Goal: Transaction & Acquisition: Download file/media

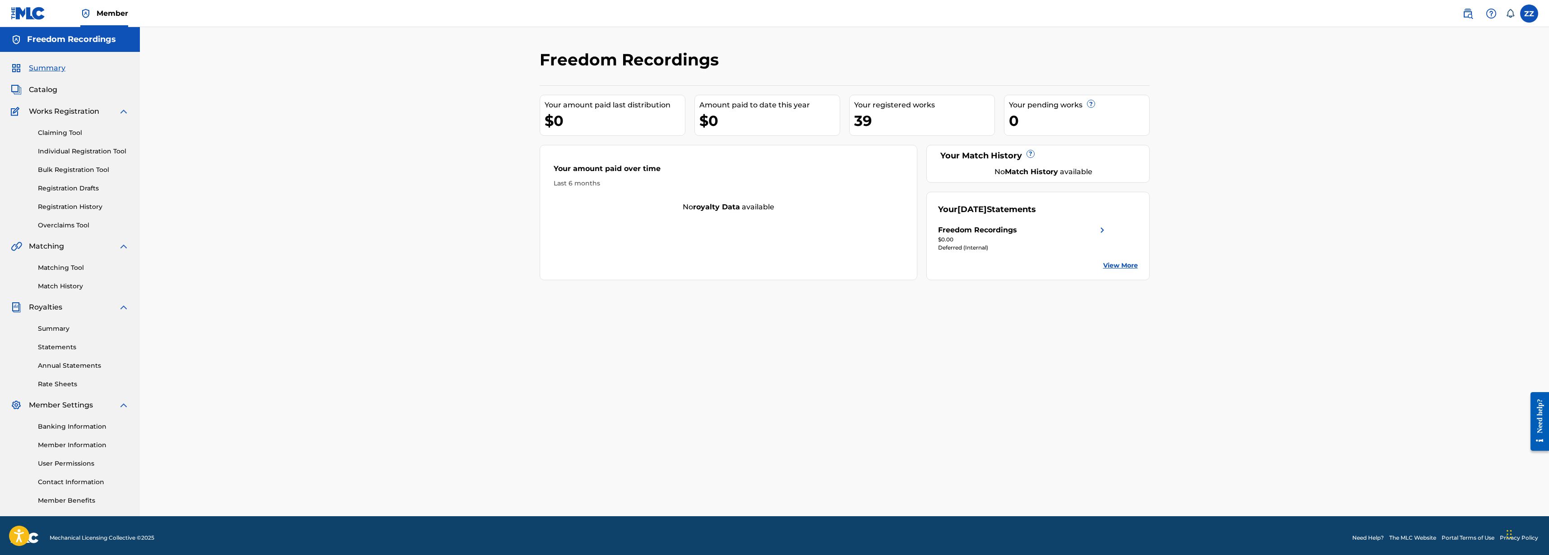
click at [1129, 267] on link "View More" at bounding box center [1120, 265] width 35 height 9
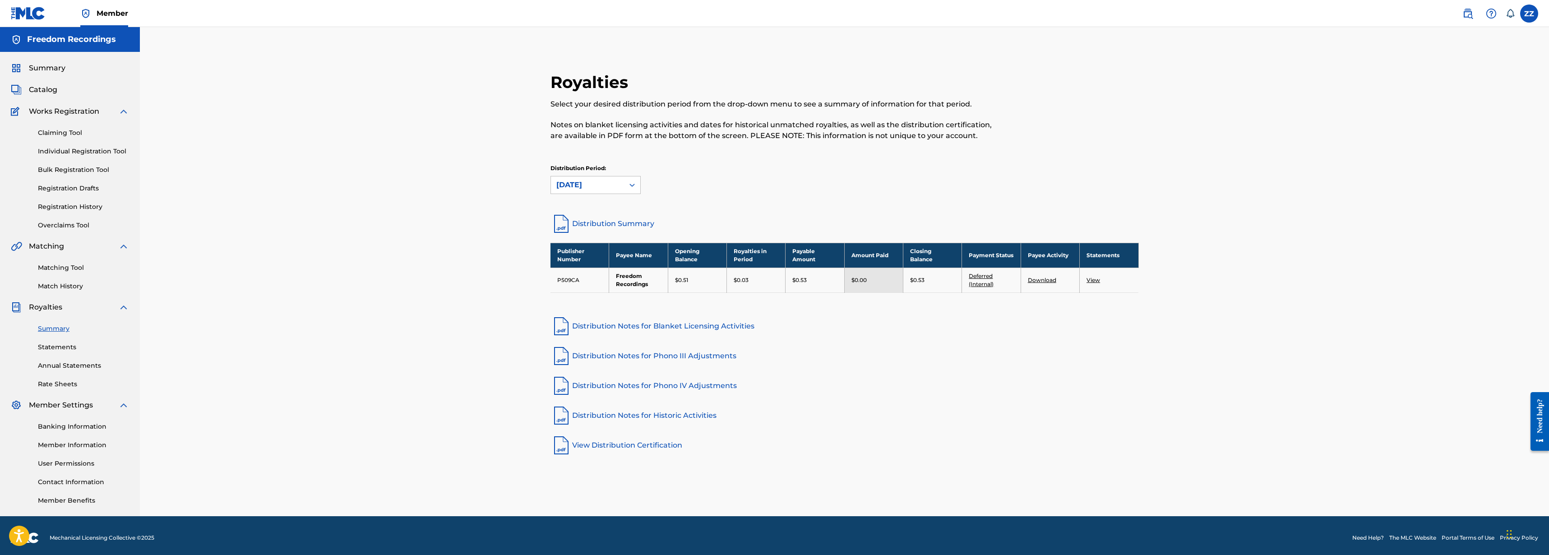
click at [1092, 280] on link "View" at bounding box center [1094, 280] width 14 height 7
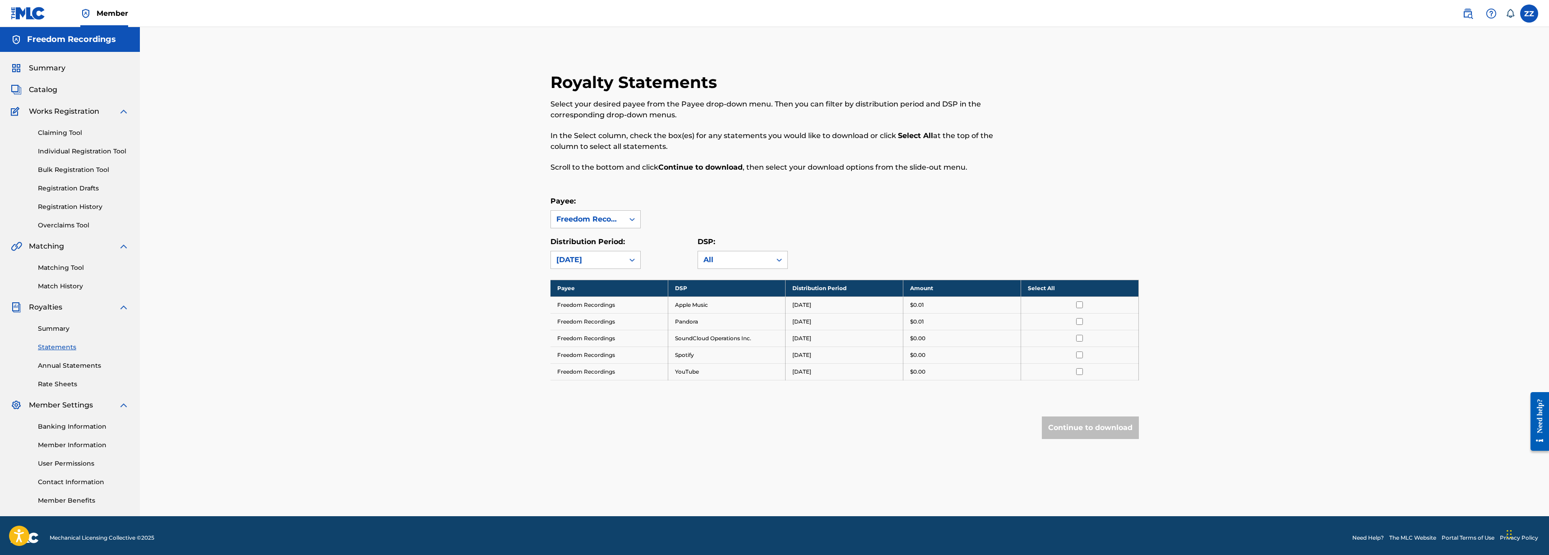
click at [1079, 304] on input "checkbox" at bounding box center [1079, 304] width 7 height 7
click at [1077, 434] on button "Continue to download" at bounding box center [1090, 428] width 97 height 23
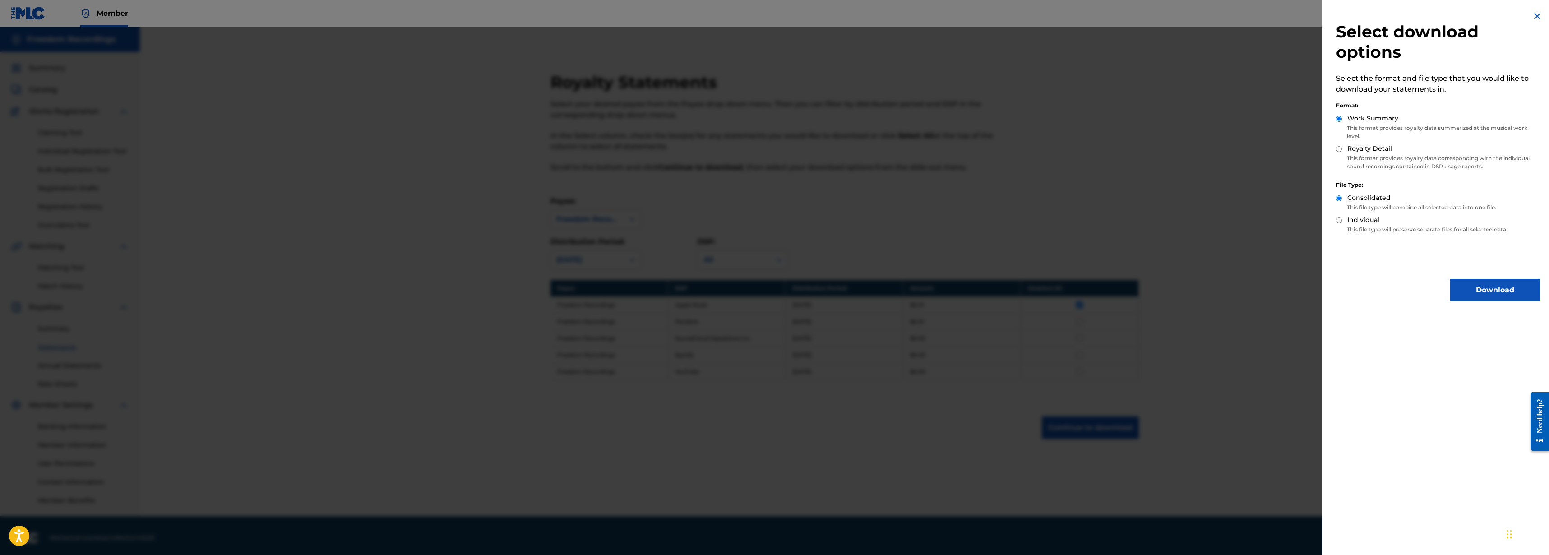
click at [1362, 162] on p "This format provides royalty data corresponding with the individual sound recor…" at bounding box center [1438, 162] width 204 height 16
click at [1338, 150] on input "Royalty Detail" at bounding box center [1339, 149] width 6 height 6
radio input "true"
click at [1464, 300] on button "Download" at bounding box center [1495, 290] width 90 height 23
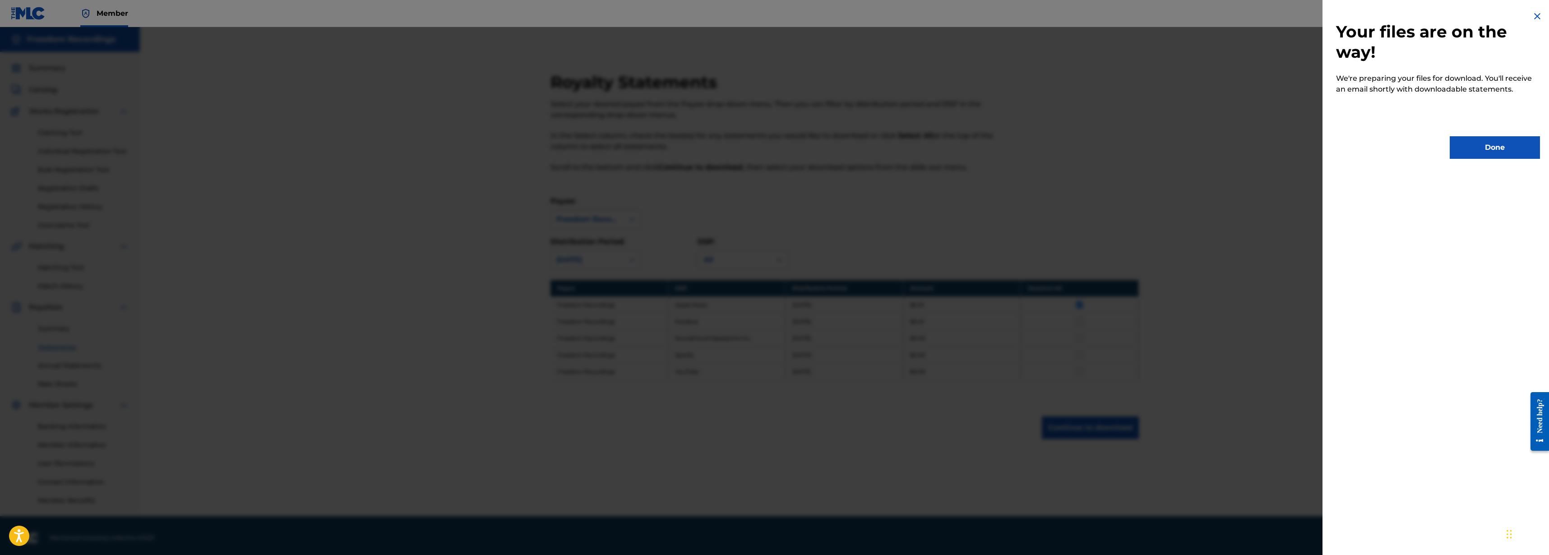
click at [1499, 148] on button "Done" at bounding box center [1495, 147] width 90 height 23
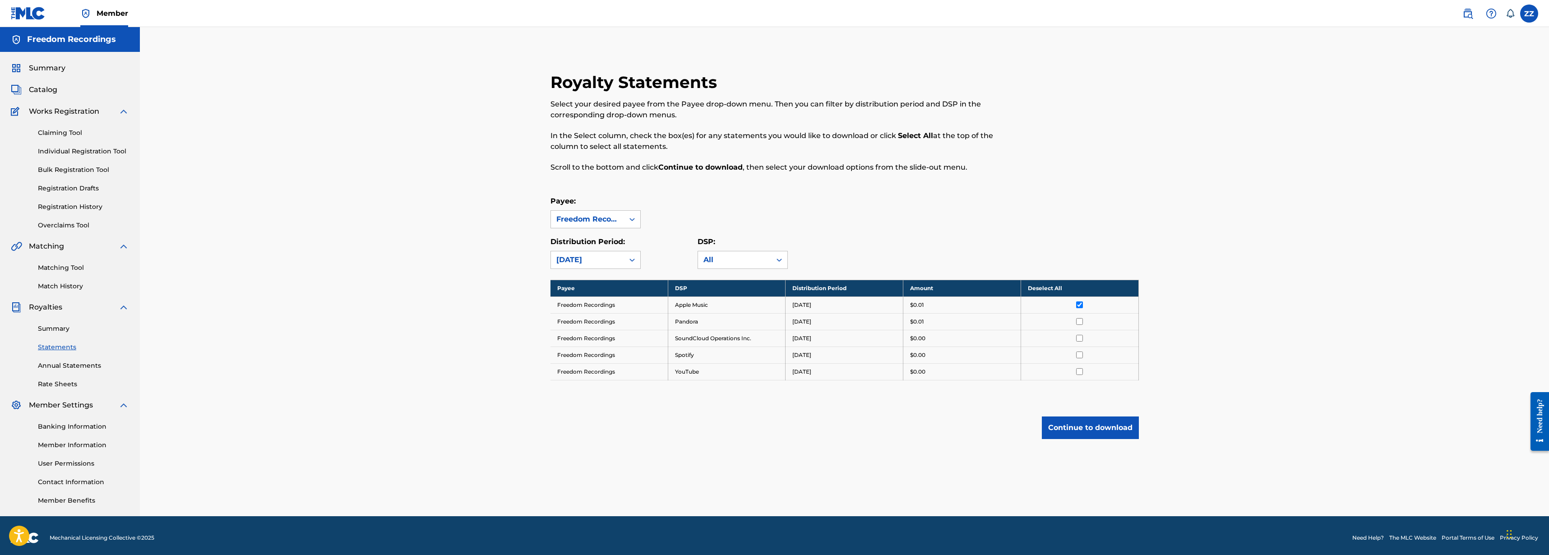
click at [1086, 434] on button "Continue to download" at bounding box center [1090, 428] width 97 height 23
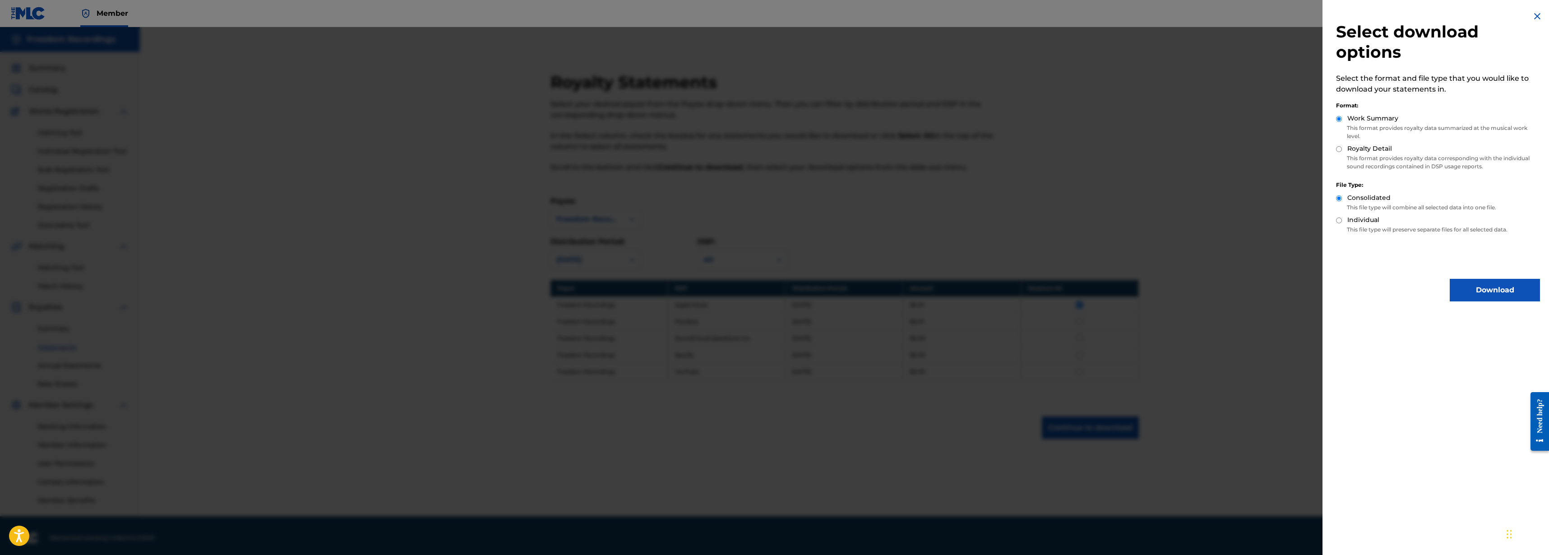
click at [1361, 148] on label "Royalty Detail" at bounding box center [1369, 148] width 45 height 9
click at [1342, 148] on input "Royalty Detail" at bounding box center [1339, 149] width 6 height 6
radio input "true"
click at [1486, 293] on button "Download" at bounding box center [1495, 290] width 90 height 23
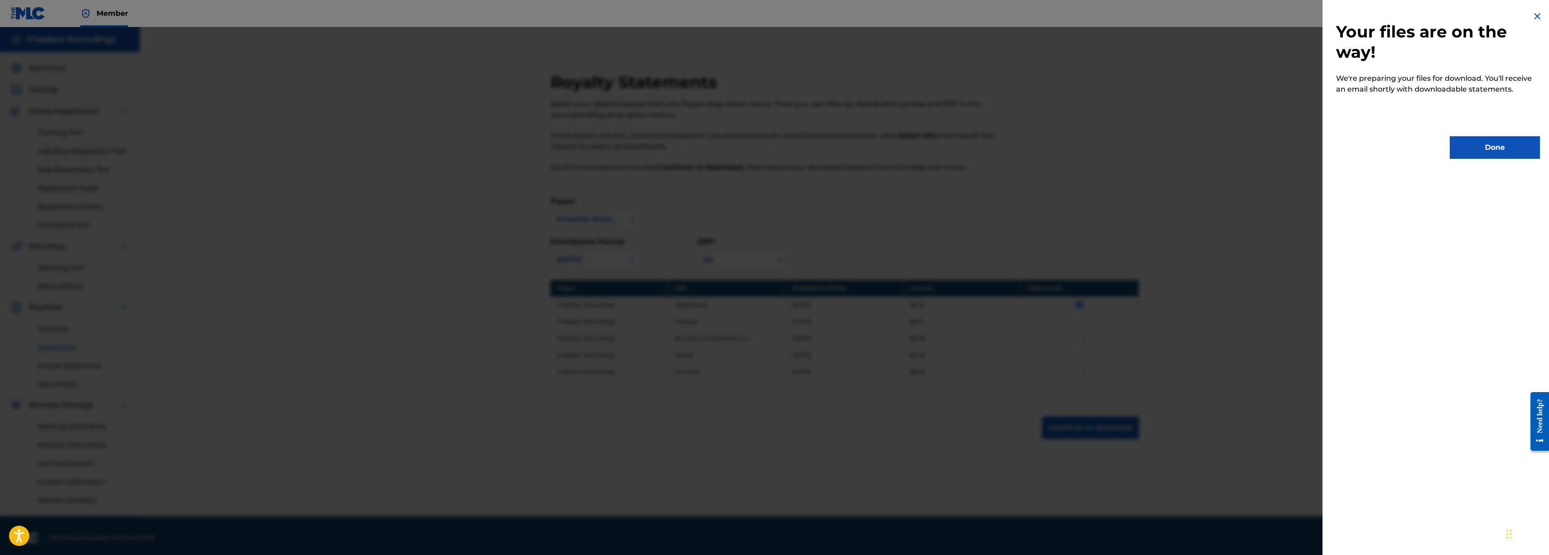
click at [1478, 146] on button "Done" at bounding box center [1495, 147] width 90 height 23
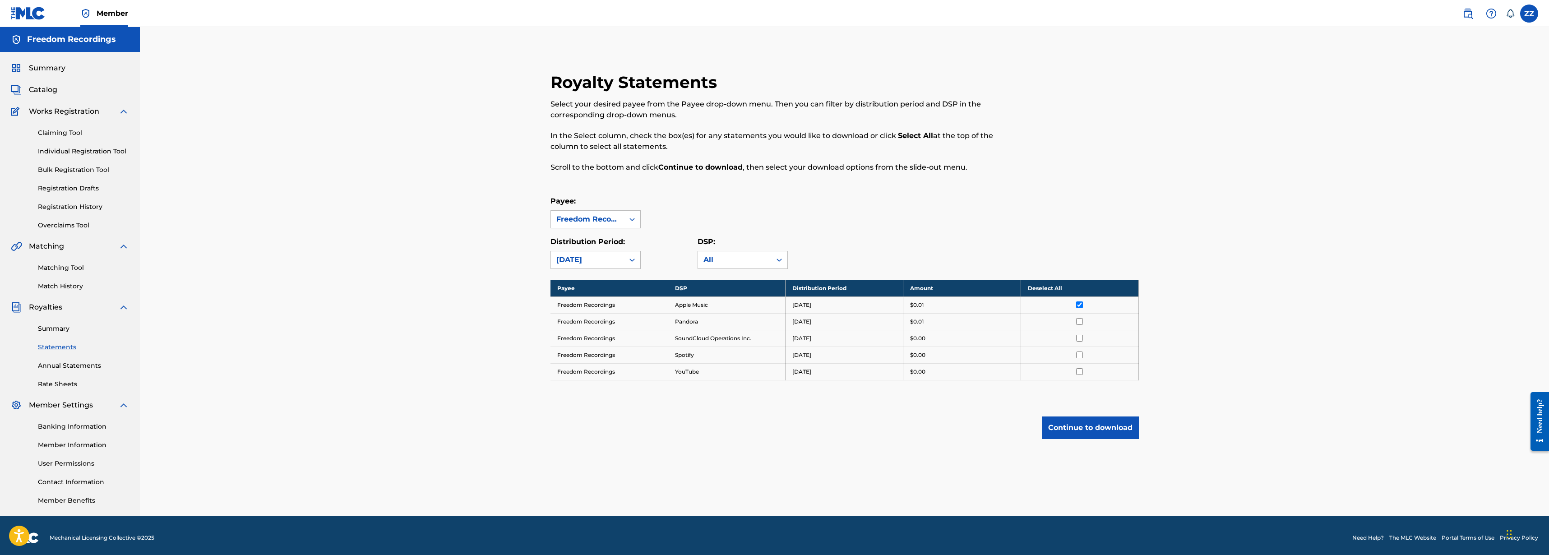
scroll to position [5, 0]
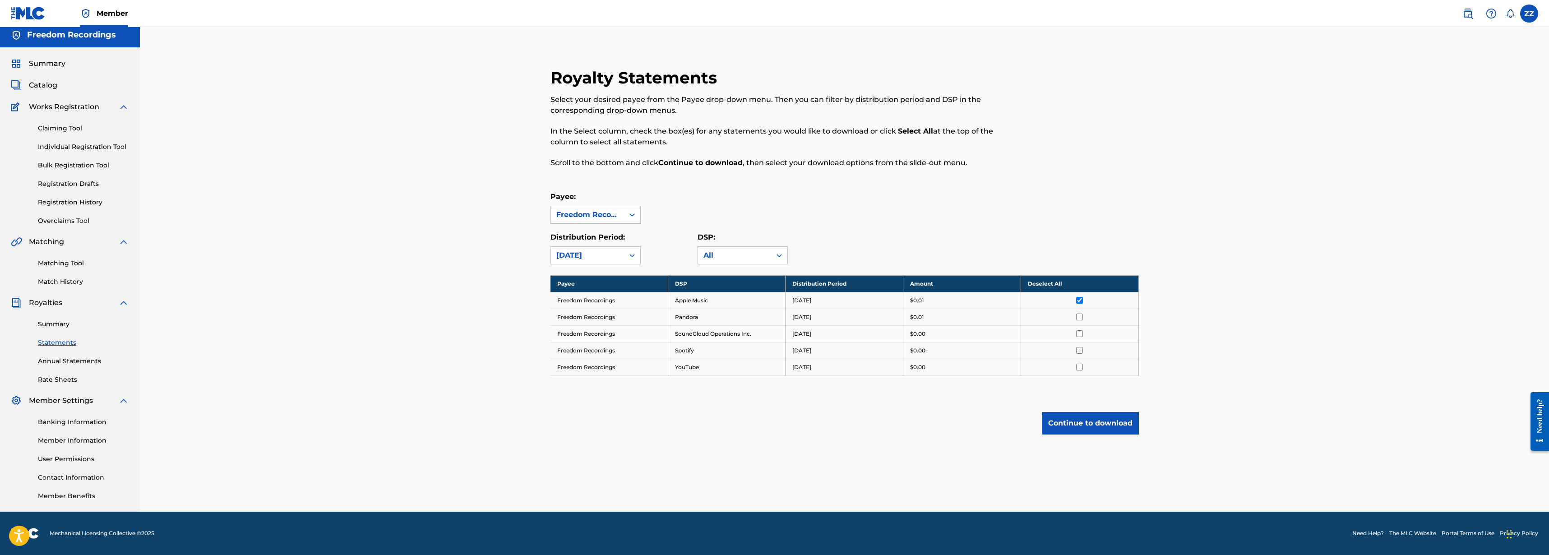
click at [58, 383] on link "Rate Sheets" at bounding box center [83, 379] width 91 height 9
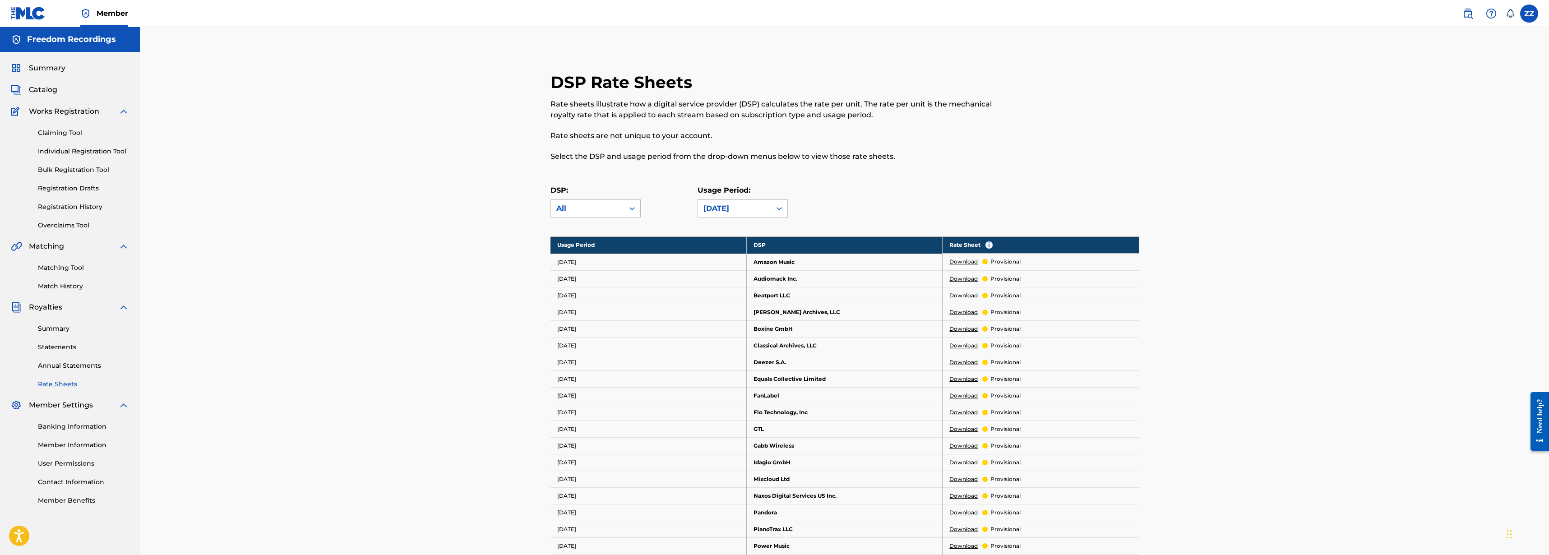
click at [64, 366] on link "Annual Statements" at bounding box center [83, 365] width 91 height 9
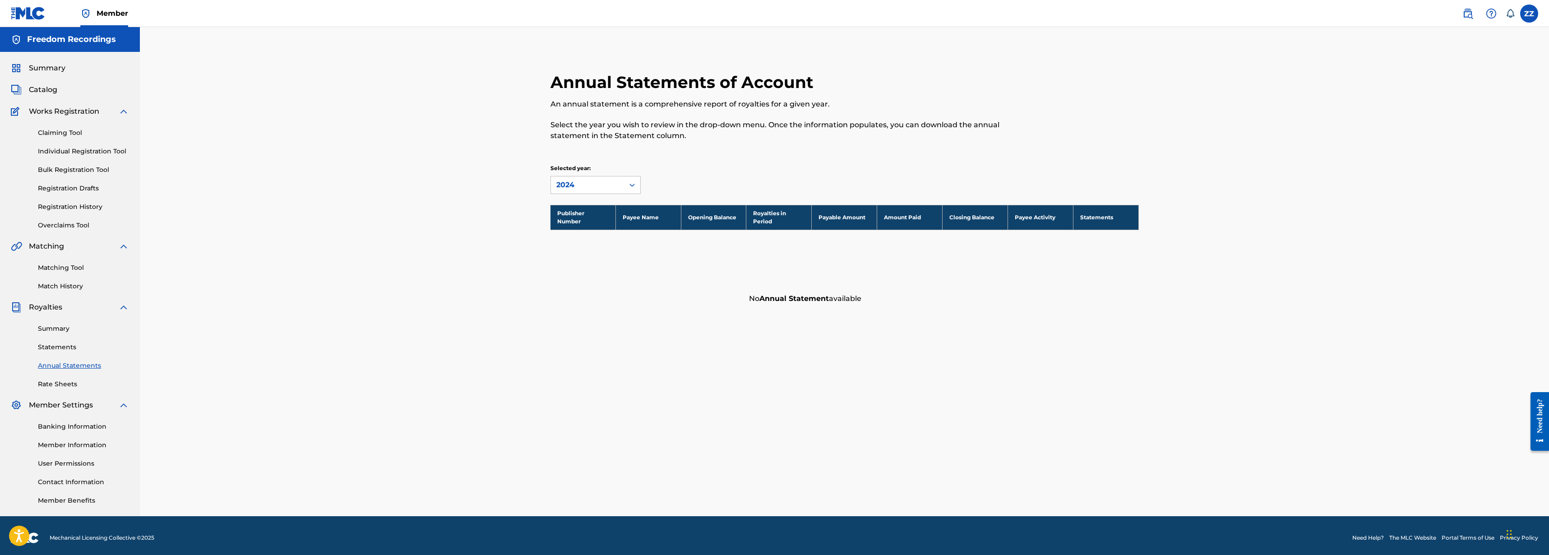
click at [60, 346] on link "Statements" at bounding box center [83, 346] width 91 height 9
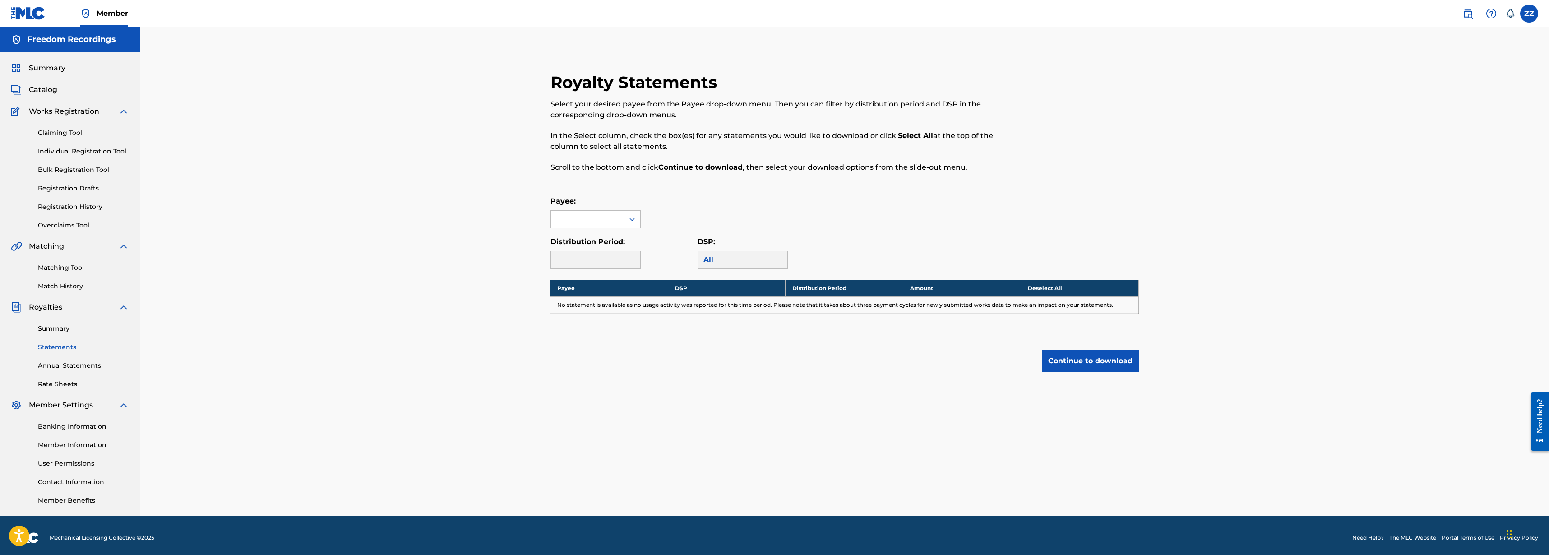
click at [61, 329] on link "Summary" at bounding box center [83, 328] width 91 height 9
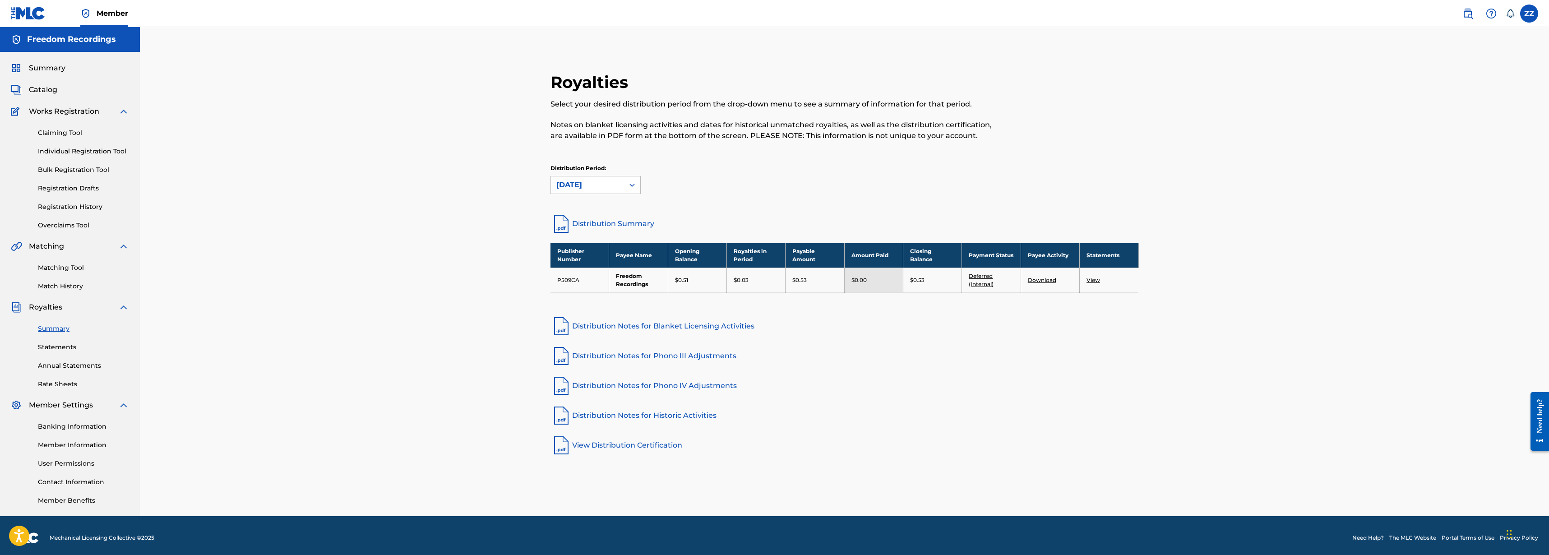
click at [984, 282] on link "Deferred (Internal)" at bounding box center [981, 280] width 25 height 15
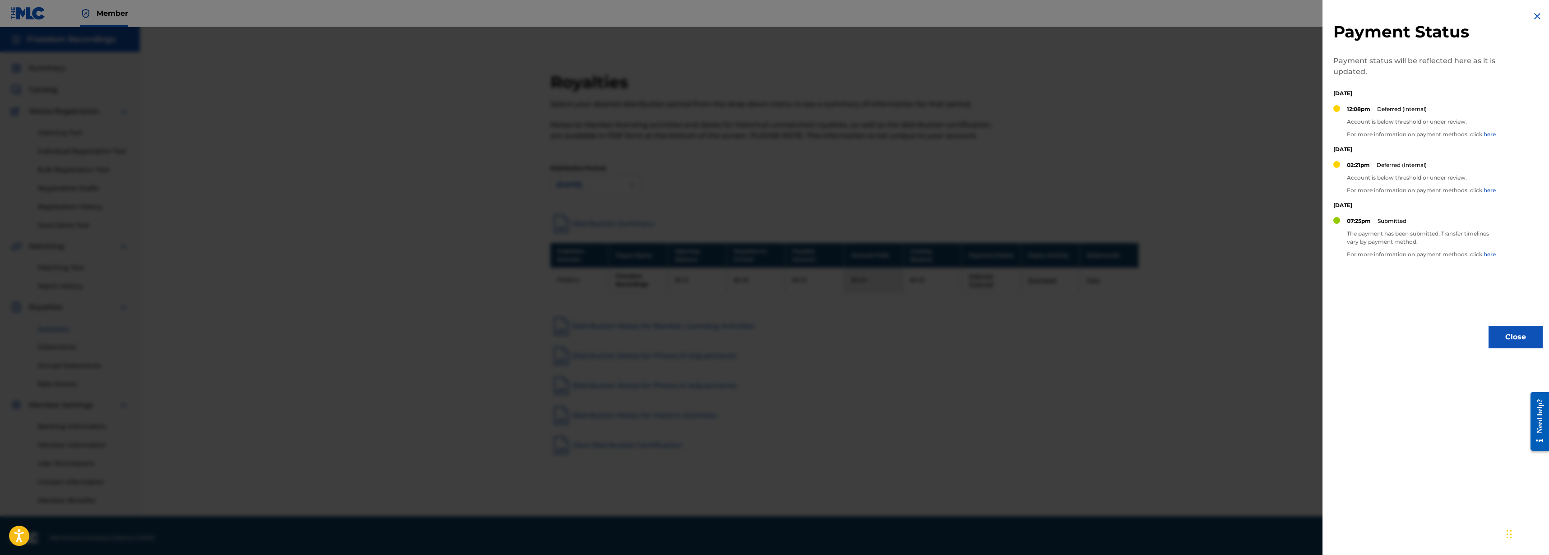
click at [1538, 14] on img at bounding box center [1537, 16] width 11 height 11
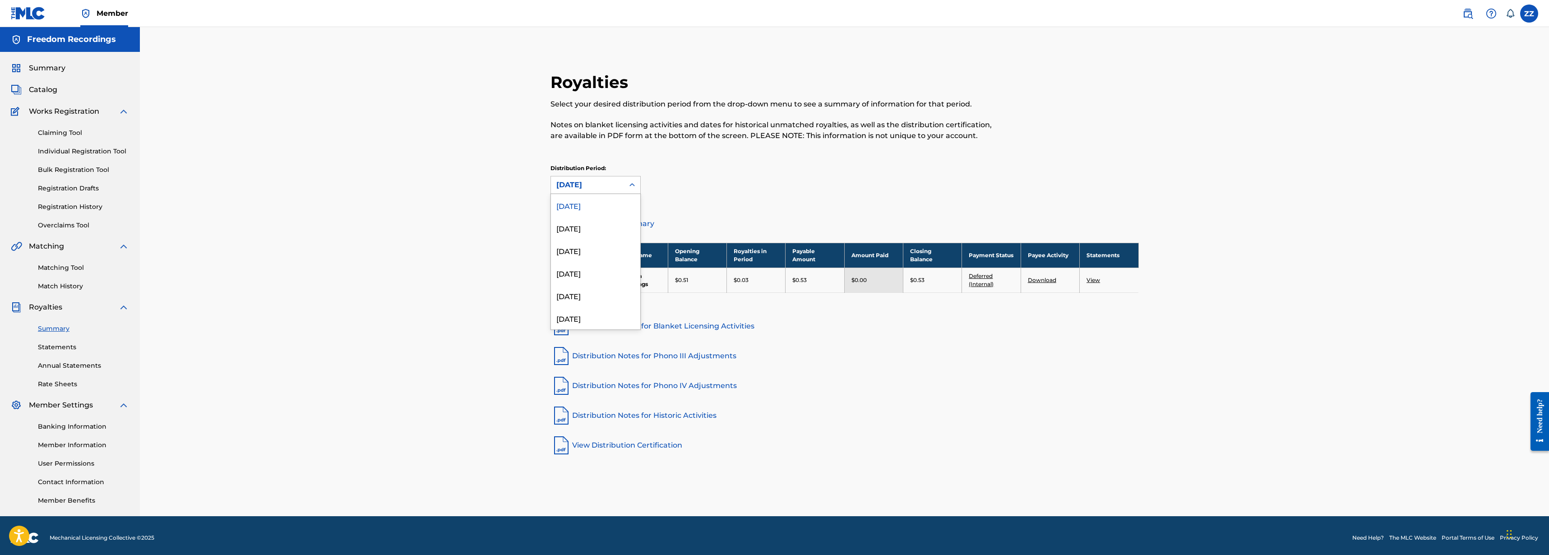
click at [620, 190] on div "[DATE]" at bounding box center [587, 184] width 73 height 17
click at [588, 231] on div "[DATE]" at bounding box center [595, 228] width 89 height 23
click at [599, 185] on div "[DATE]" at bounding box center [587, 185] width 62 height 11
click at [577, 253] on div "[DATE]" at bounding box center [595, 250] width 89 height 23
click at [593, 190] on div "[DATE]" at bounding box center [587, 185] width 62 height 11
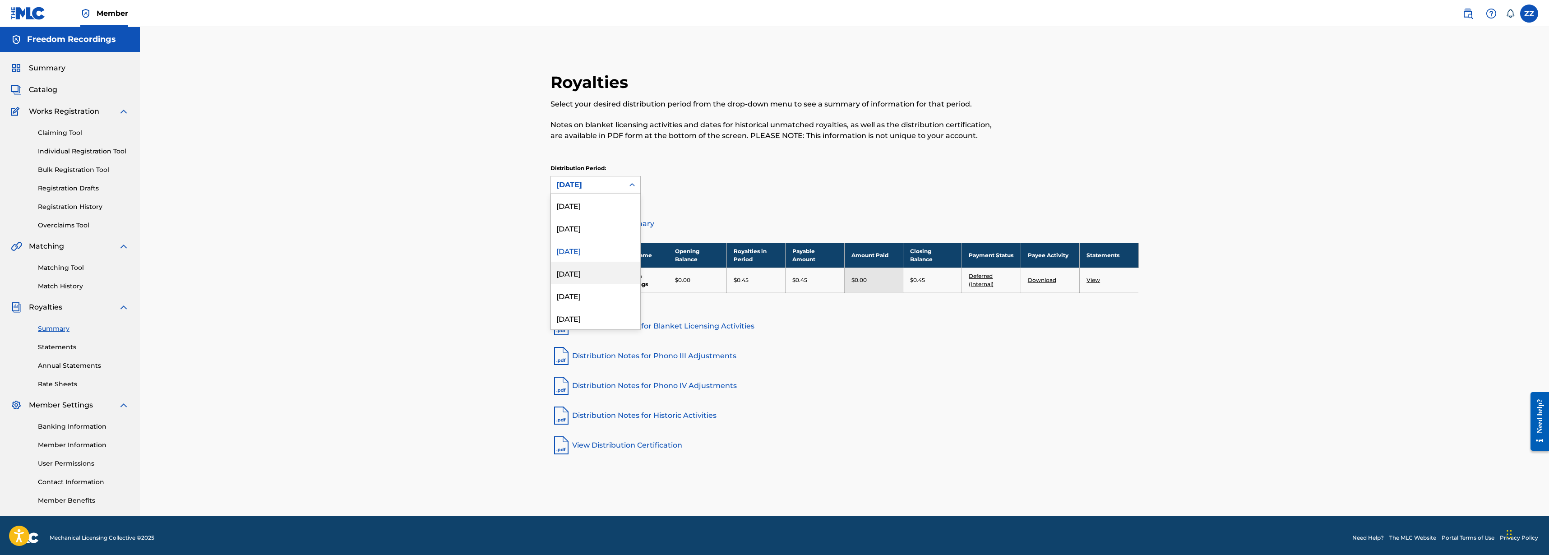
click at [591, 273] on div "[DATE]" at bounding box center [595, 273] width 89 height 23
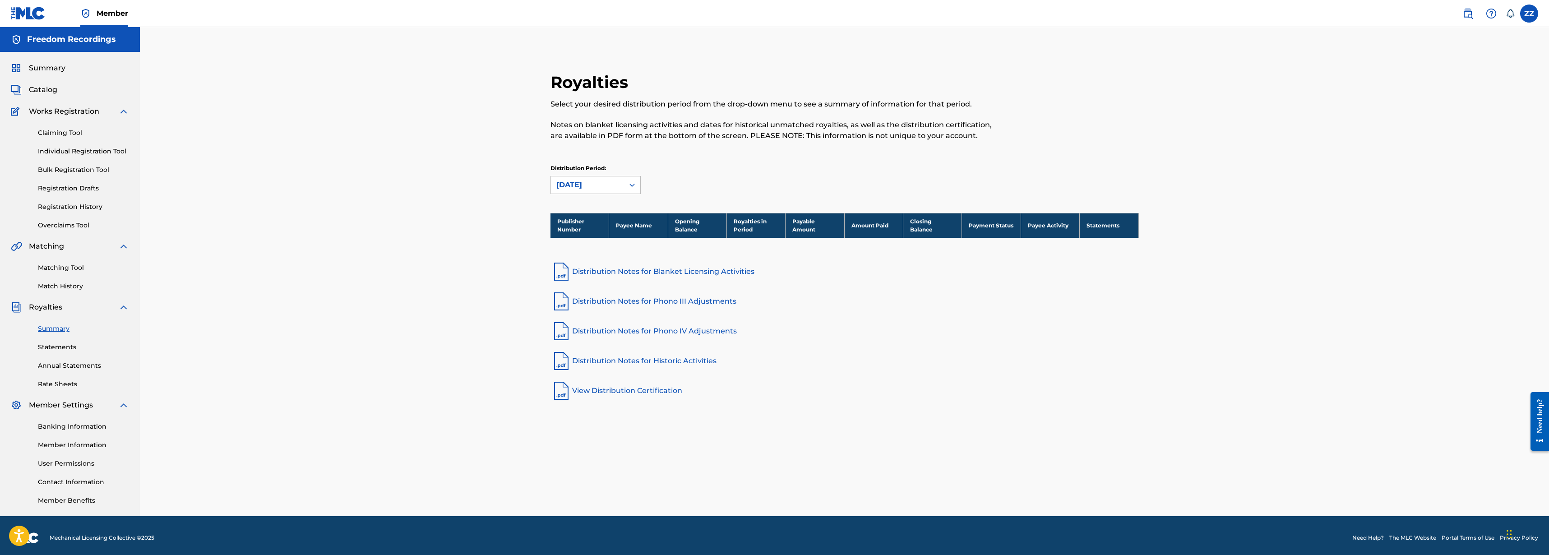
click at [588, 174] on div "Distribution Period: [DATE]" at bounding box center [596, 179] width 90 height 30
click at [587, 188] on div "[DATE]" at bounding box center [587, 185] width 62 height 11
click at [577, 251] on div "[DATE]" at bounding box center [595, 250] width 89 height 23
